Goal: Understand process/instructions: Learn how to perform a task or action

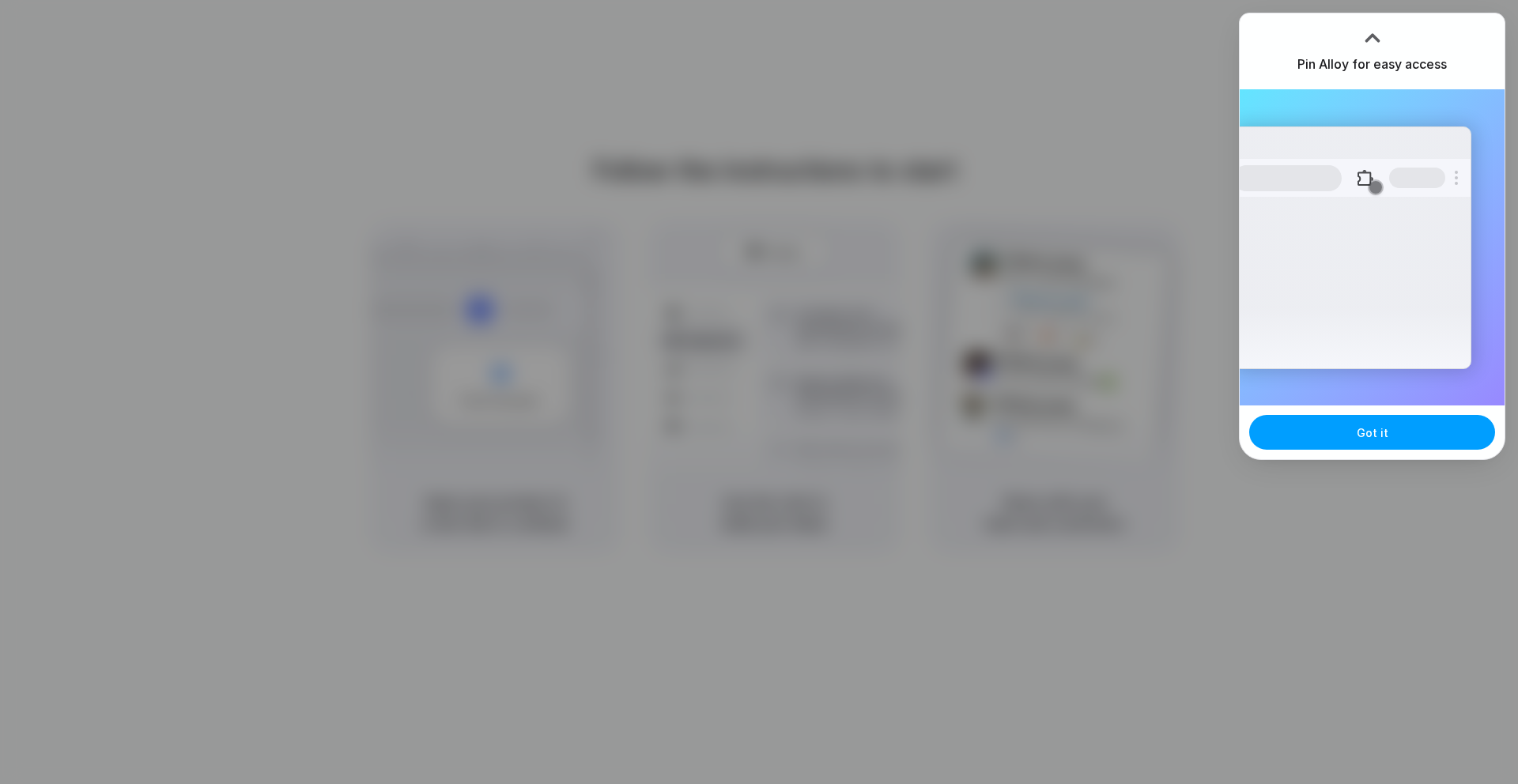
click at [1389, 421] on button "Got it" at bounding box center [1372, 432] width 246 height 35
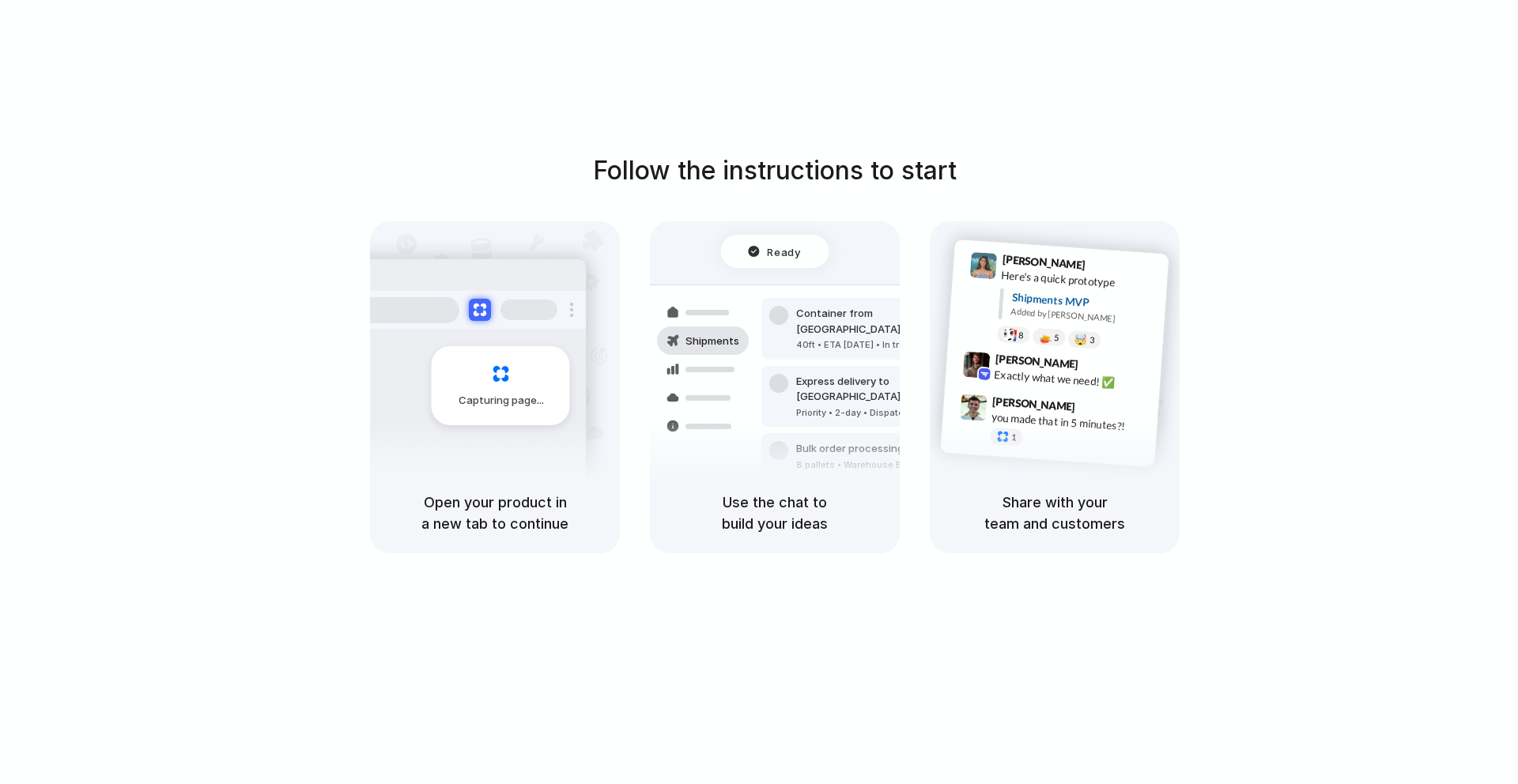
click at [1463, 207] on div "Follow the instructions to start Capturing page Open your product in a new tab …" at bounding box center [774, 353] width 1518 height 402
